Goal: Task Accomplishment & Management: Use online tool/utility

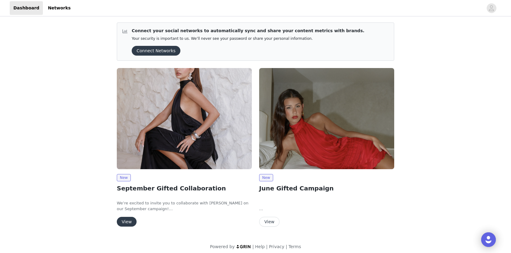
click at [126, 222] on button "View" at bounding box center [127, 222] width 20 height 10
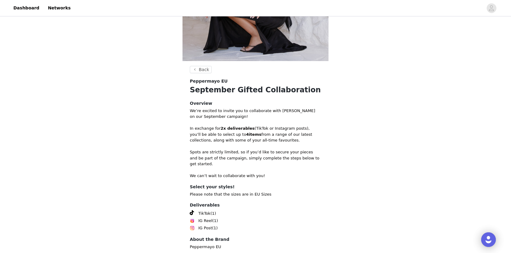
scroll to position [147, 0]
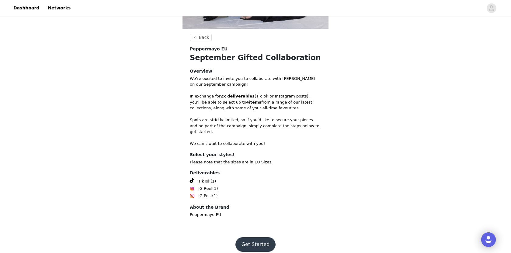
click at [251, 237] on button "Get Started" at bounding box center [255, 244] width 40 height 15
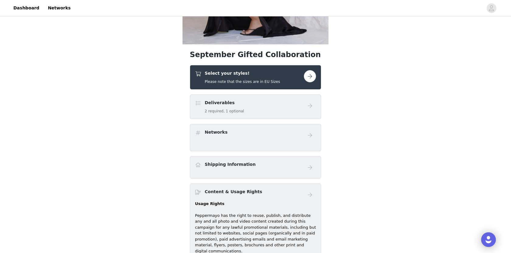
scroll to position [126, 0]
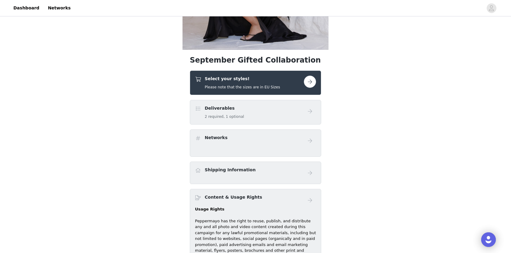
click at [304, 86] on link at bounding box center [310, 82] width 12 height 12
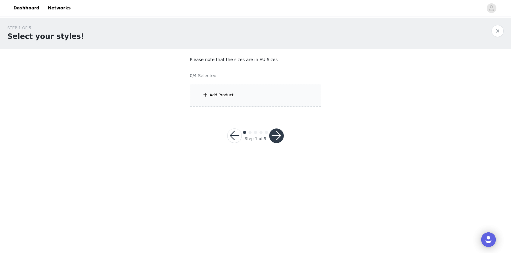
click at [213, 94] on div "Add Product" at bounding box center [221, 95] width 24 height 6
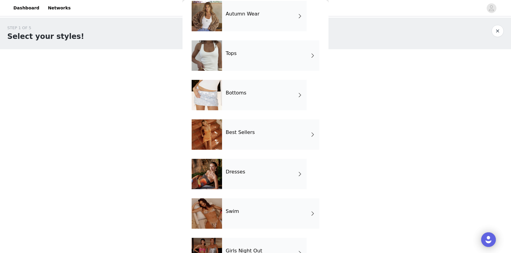
scroll to position [47, 0]
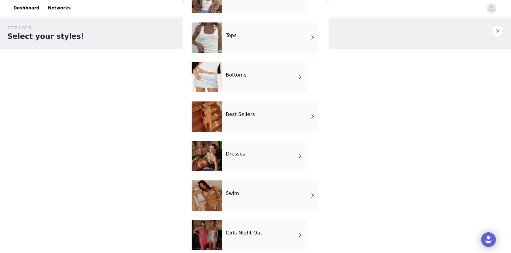
click at [273, 151] on div "Dresses" at bounding box center [264, 156] width 85 height 30
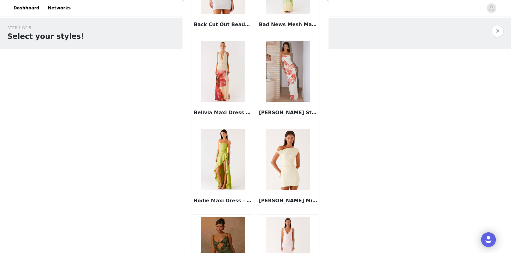
scroll to position [430, 0]
